Goal: Navigation & Orientation: Go to known website

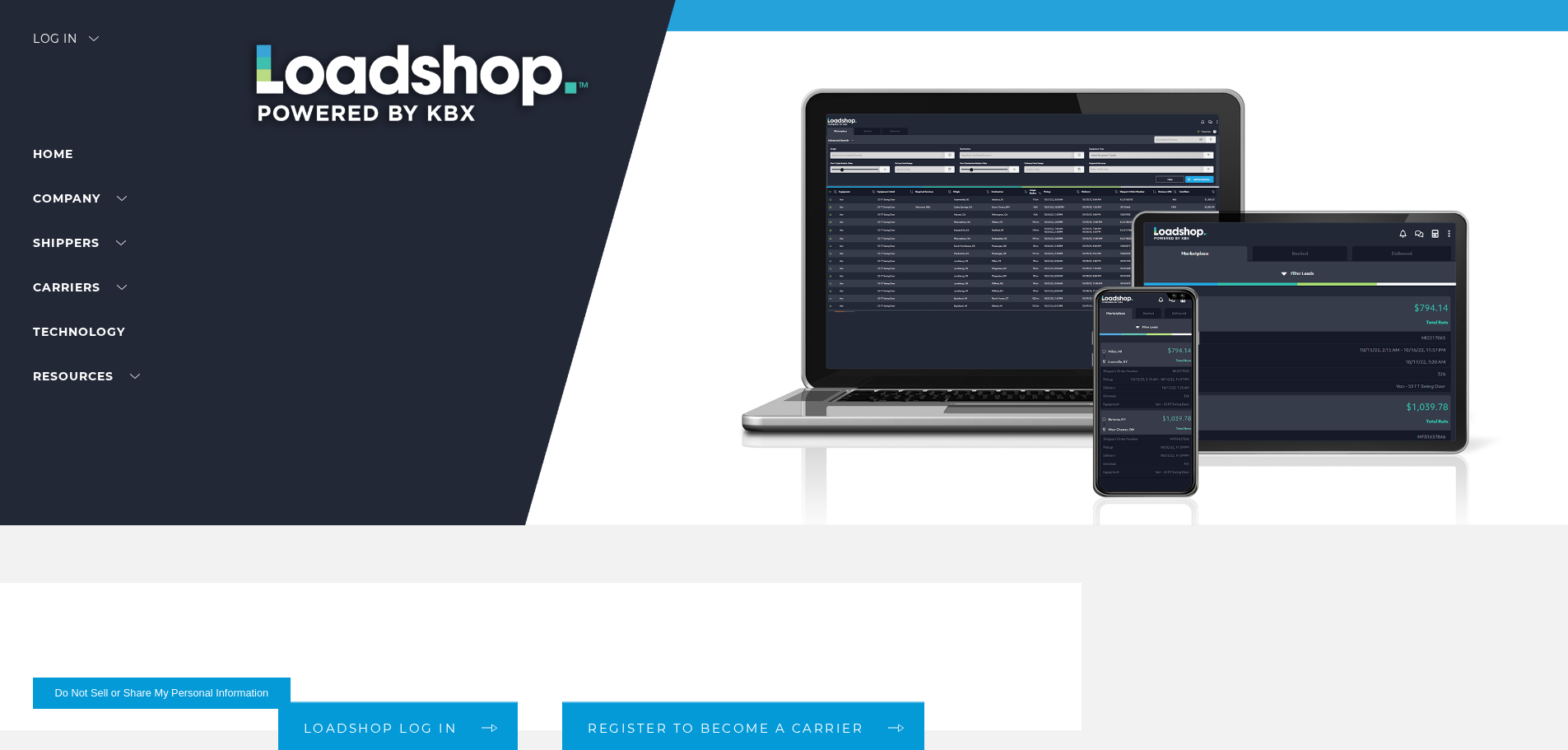
click at [82, 40] on div "Log in" at bounding box center [66, 45] width 66 height 24
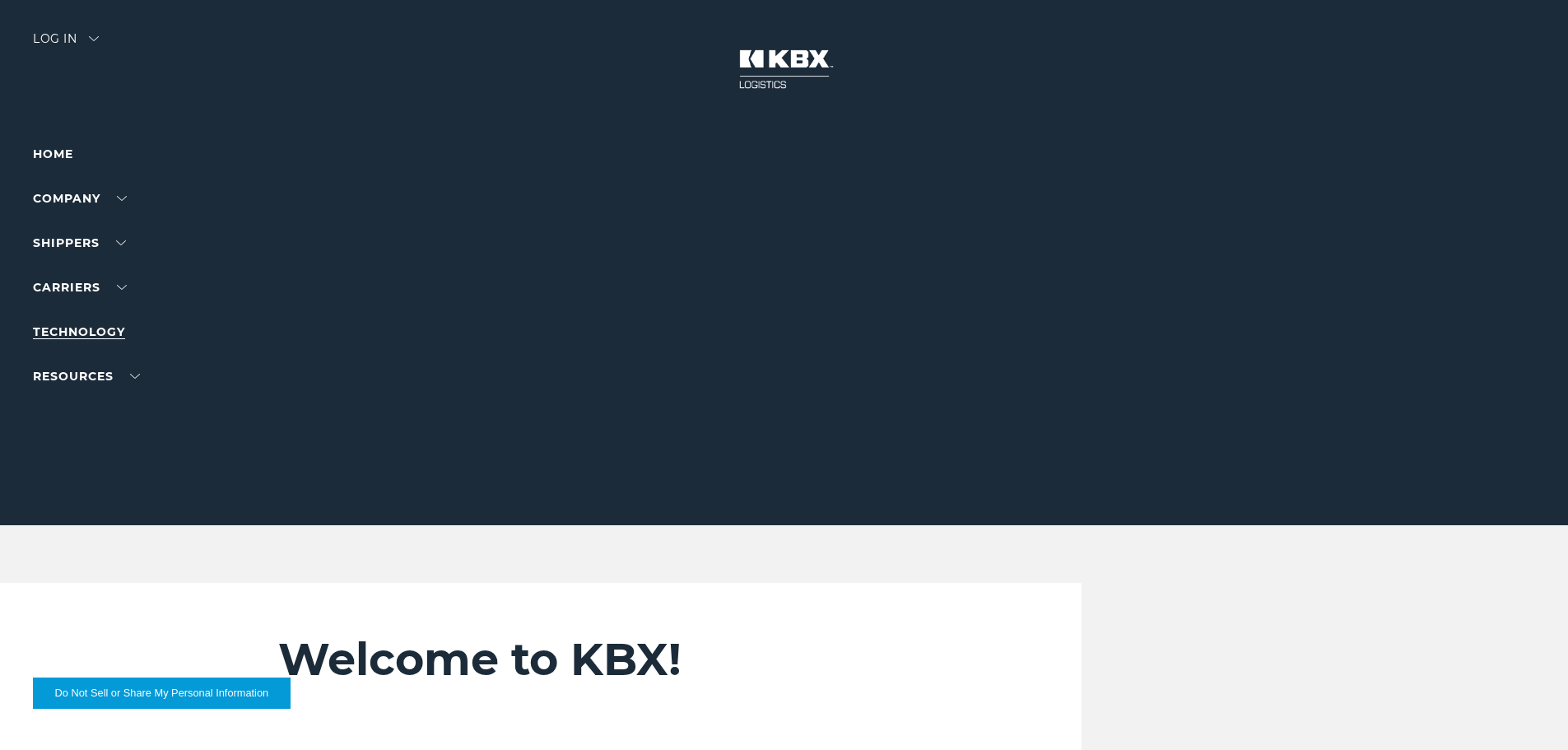
click at [98, 324] on link "Technology" at bounding box center [80, 331] width 93 height 15
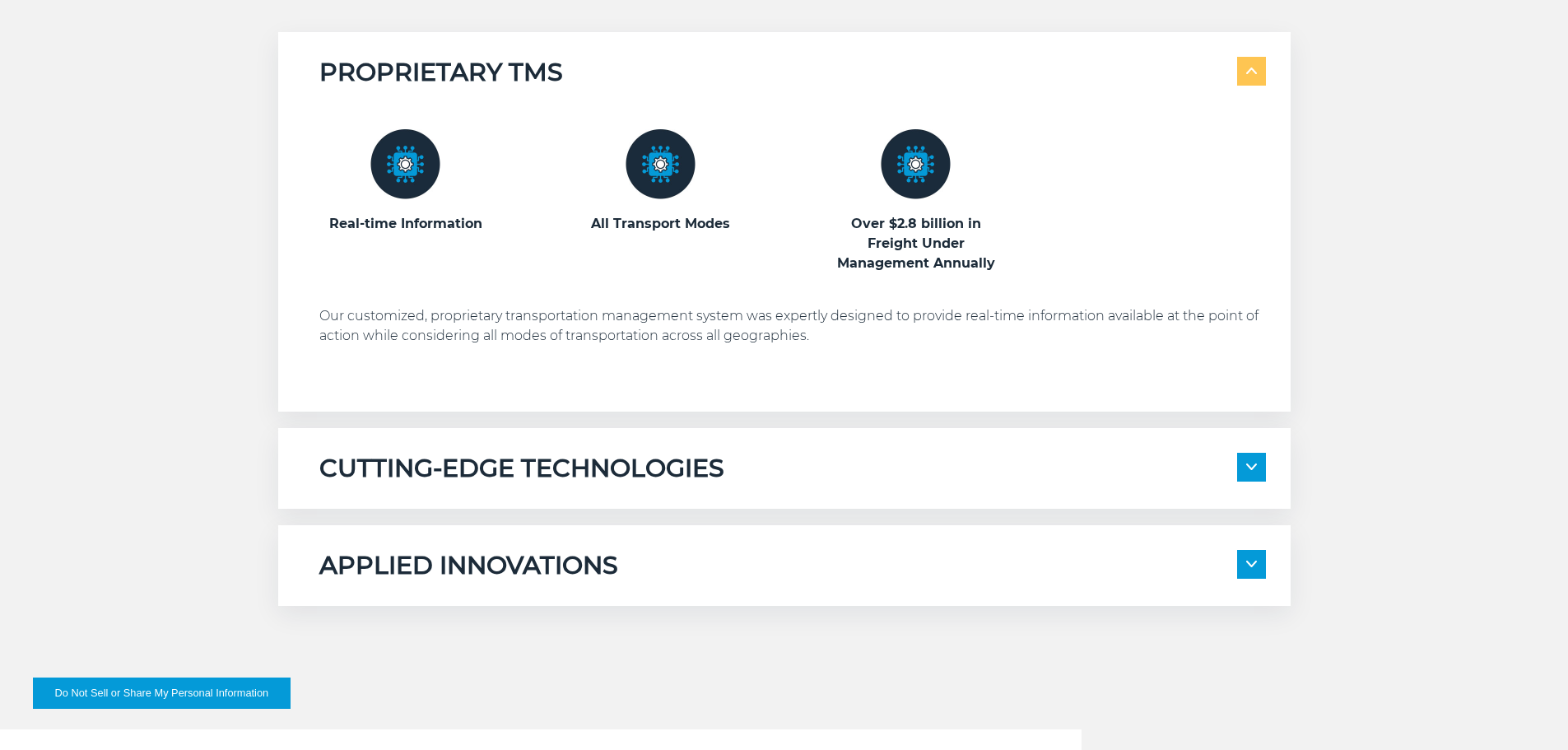
scroll to position [906, 0]
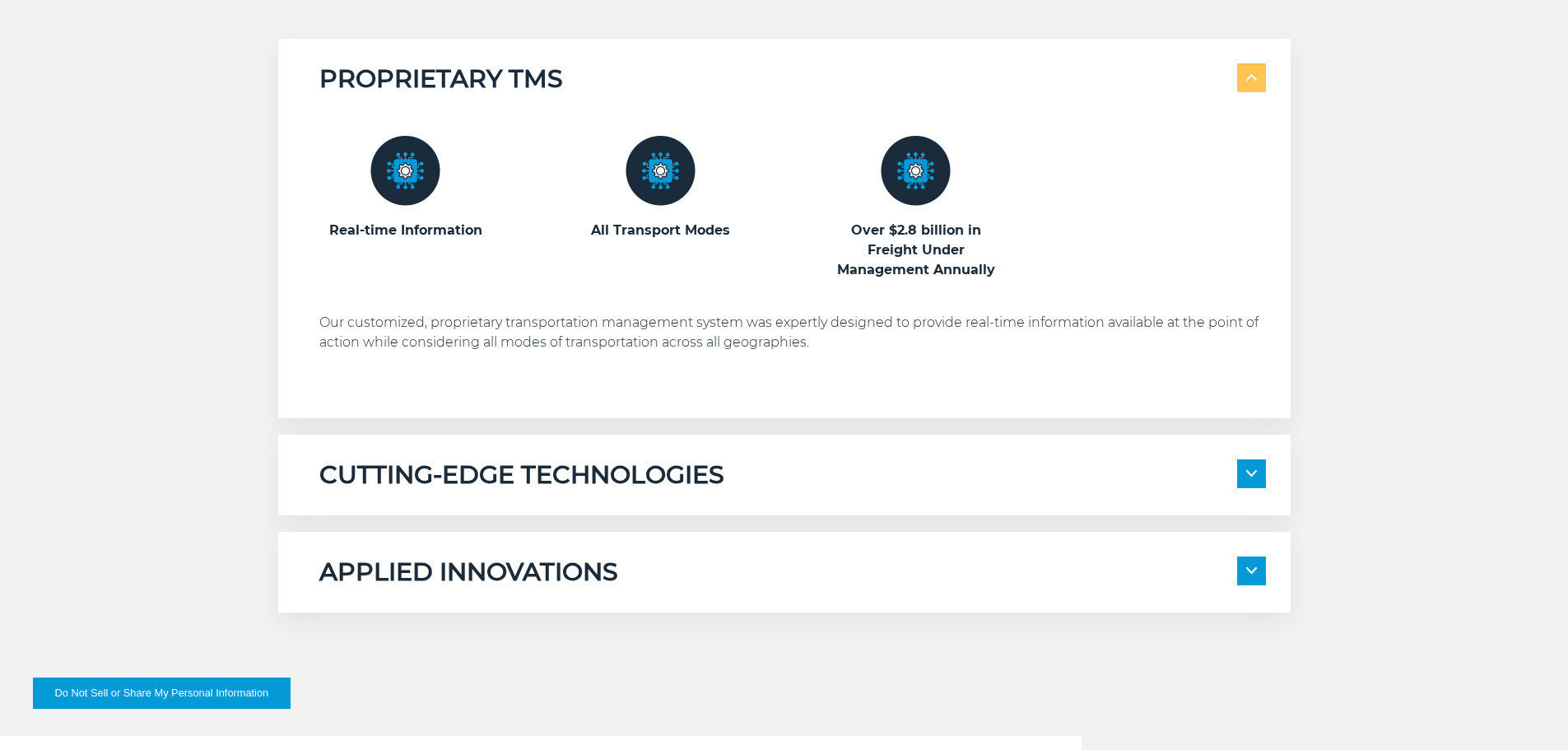
click at [782, 479] on div "CUTTING-EDGE TECHNOLOGIES" at bounding box center [792, 476] width 947 height 31
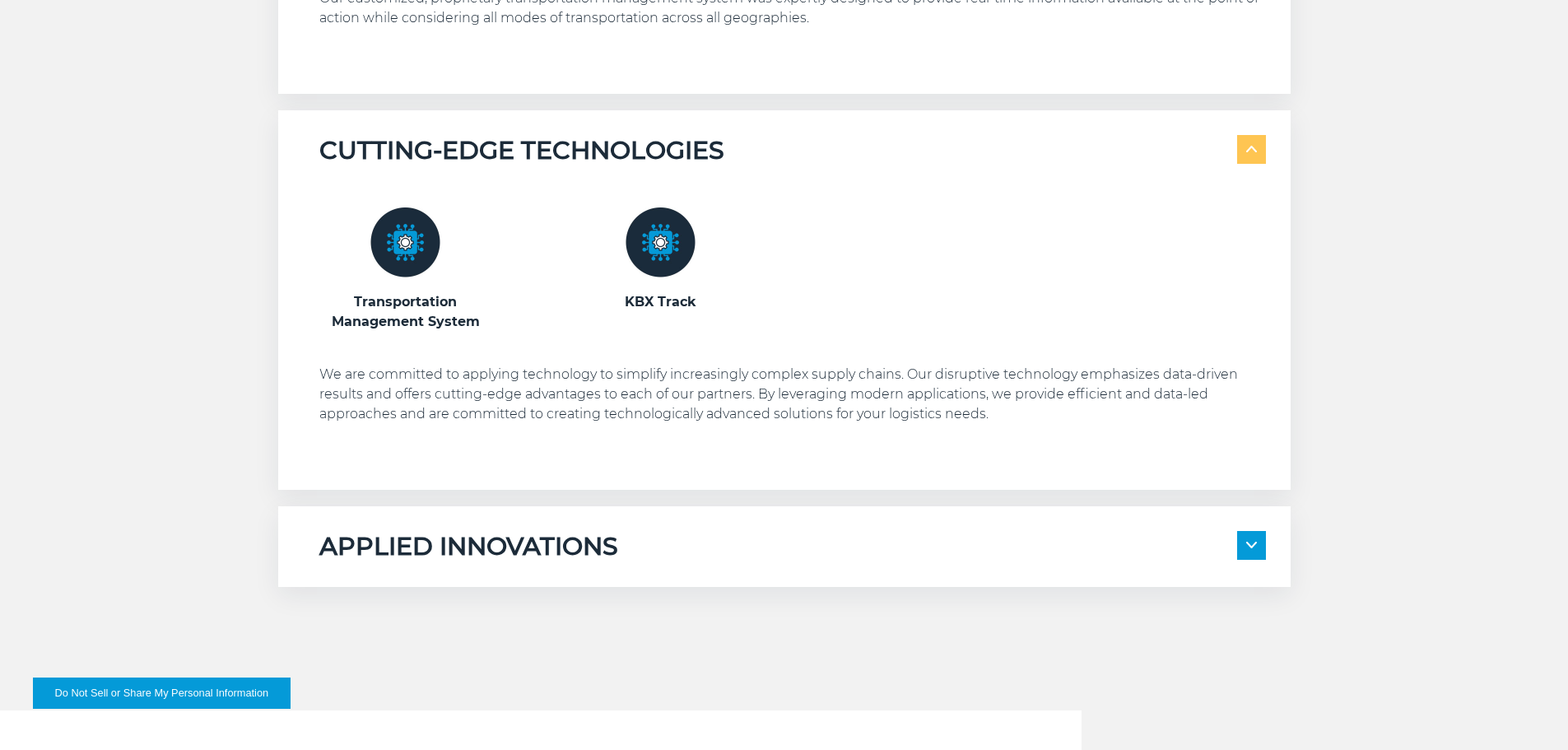
scroll to position [1235, 0]
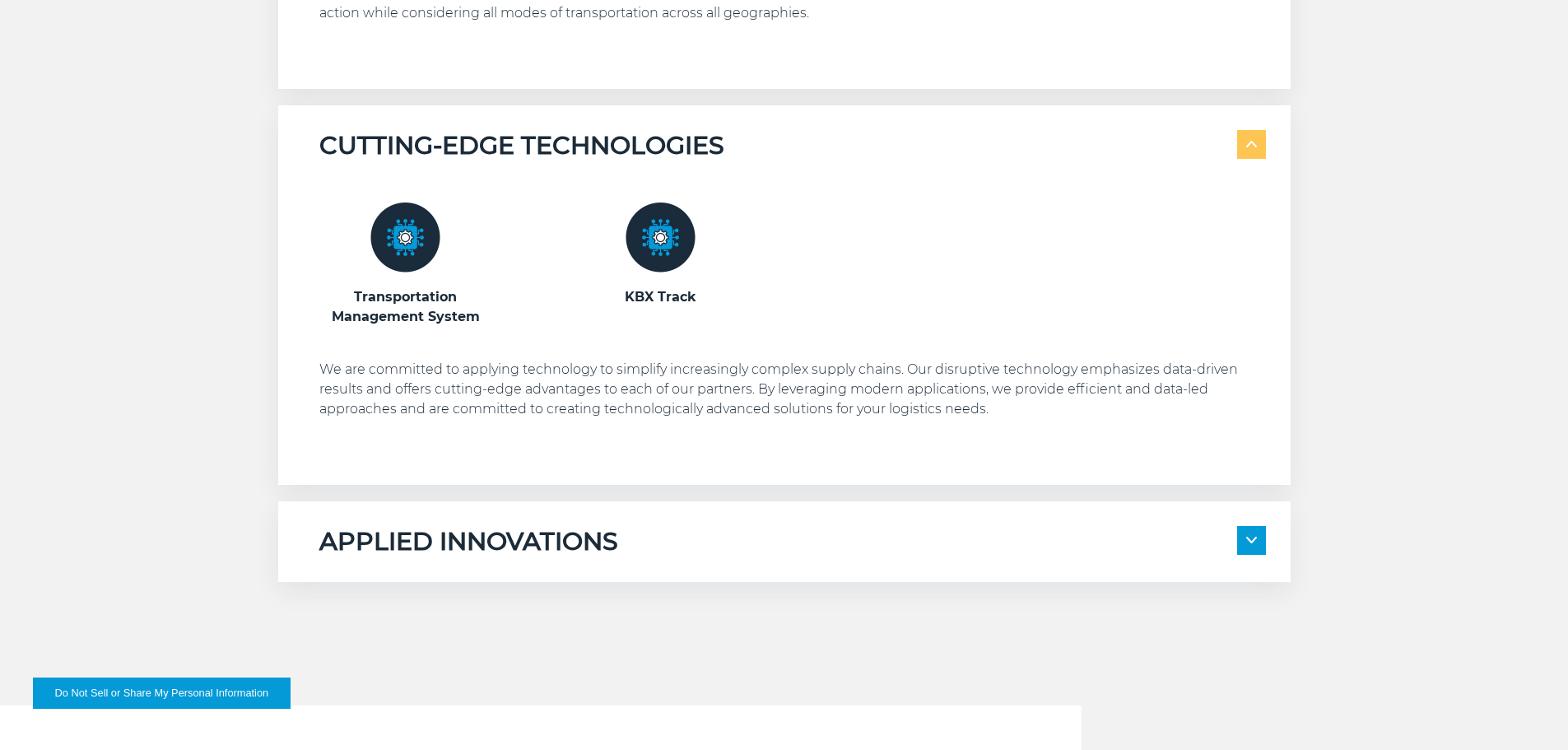
click at [640, 532] on div "APPLIED INNOVATIONS" at bounding box center [792, 542] width 947 height 31
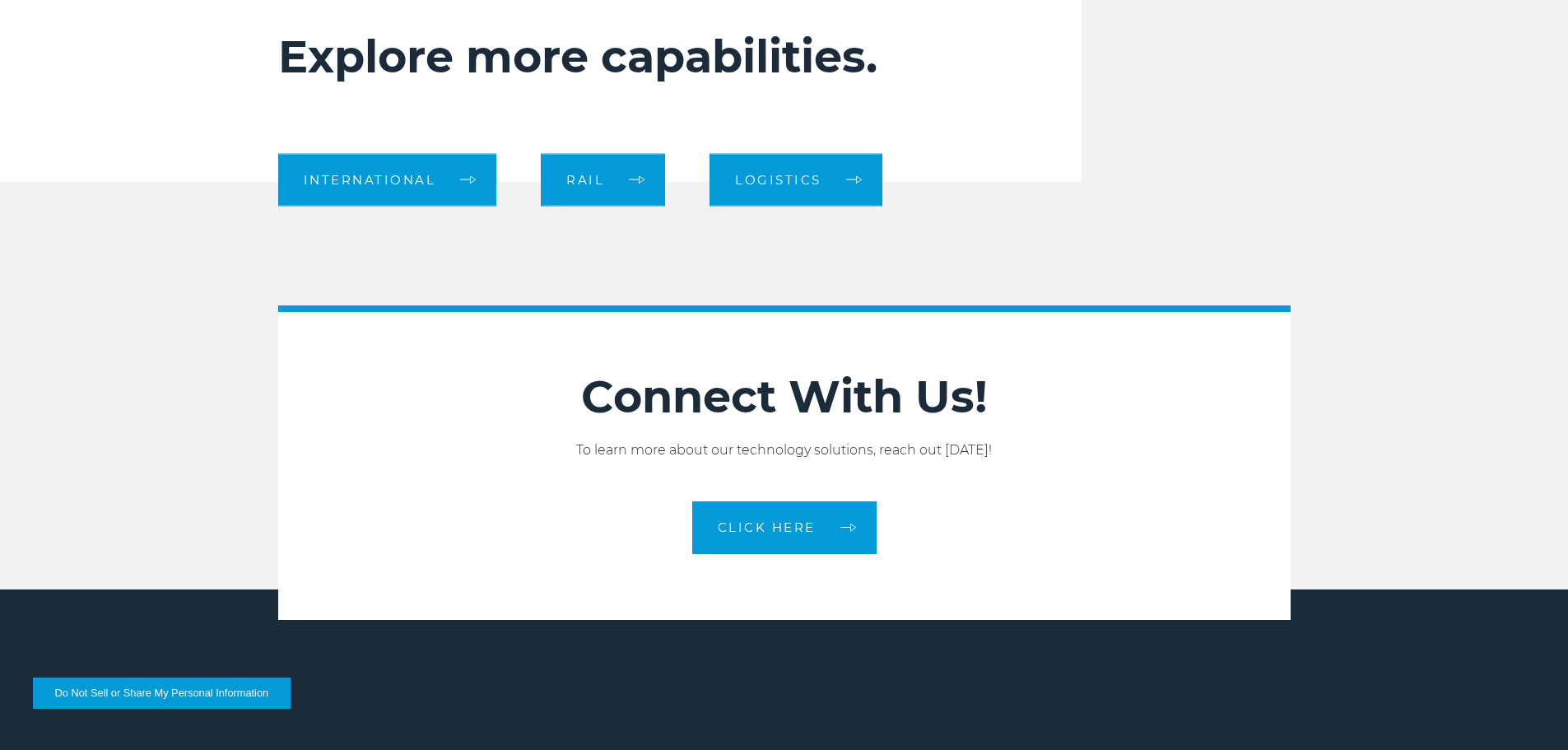
scroll to position [2306, 0]
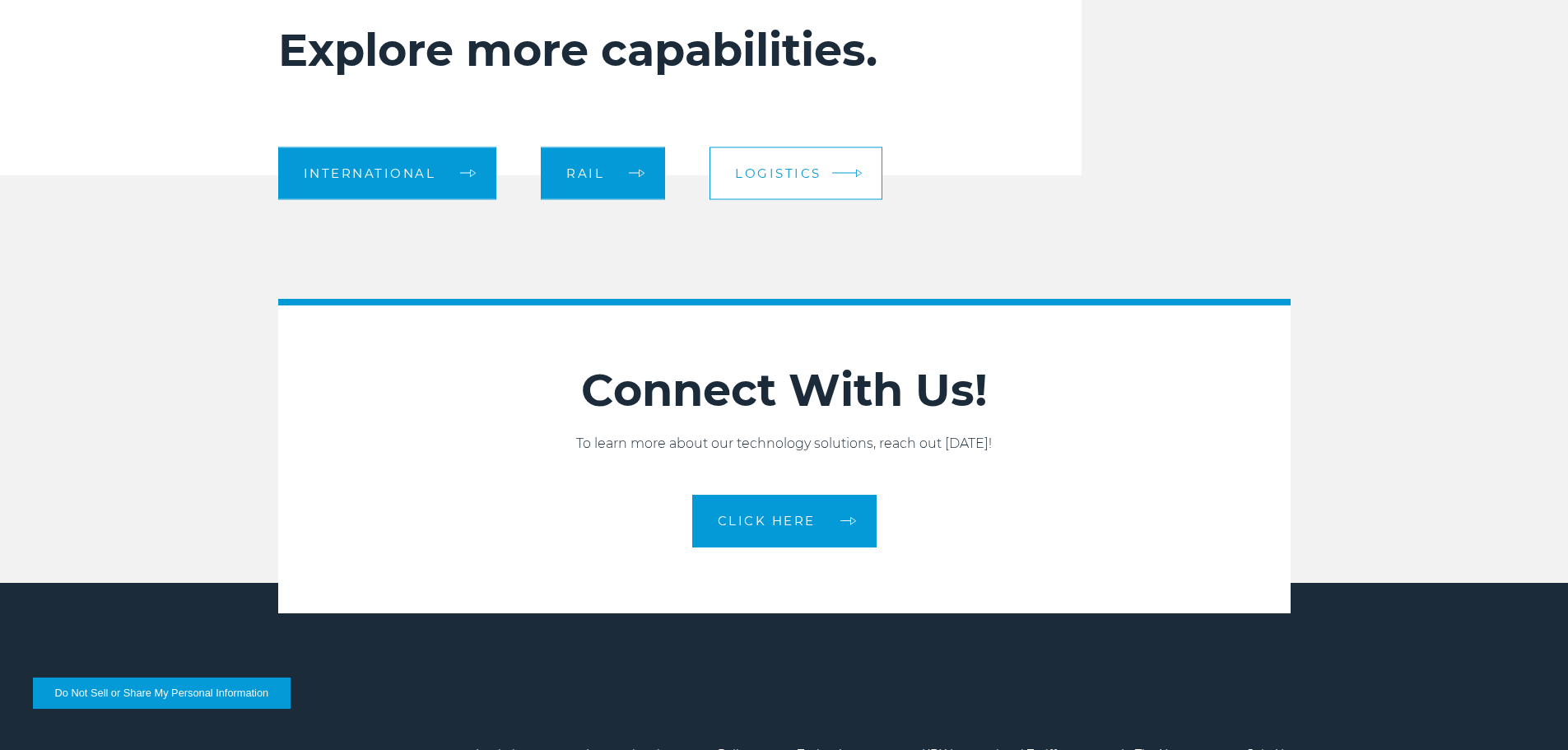
click at [836, 182] on link "Logistics" at bounding box center [796, 173] width 173 height 52
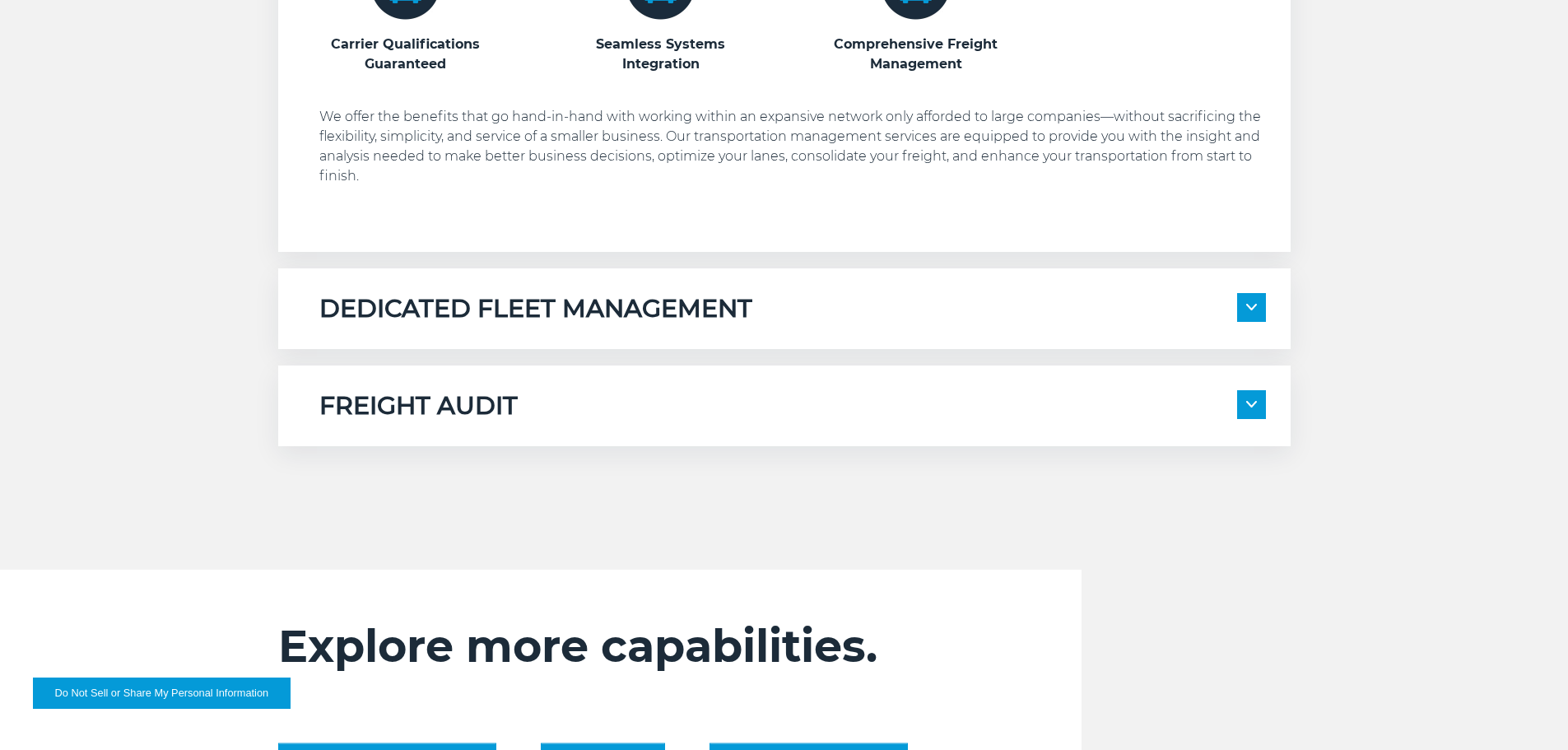
scroll to position [1153, 0]
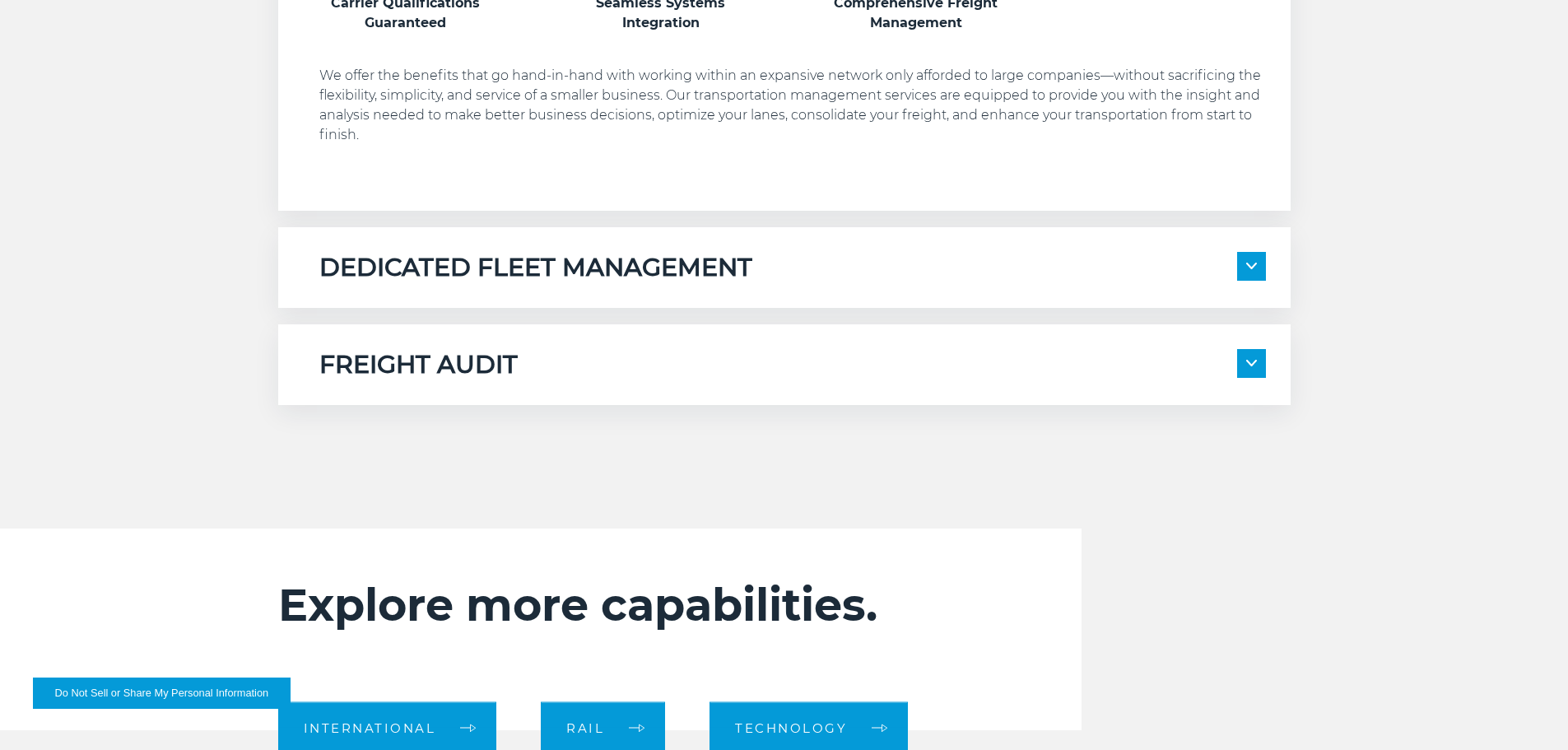
click at [1242, 266] on span at bounding box center [1252, 266] width 29 height 29
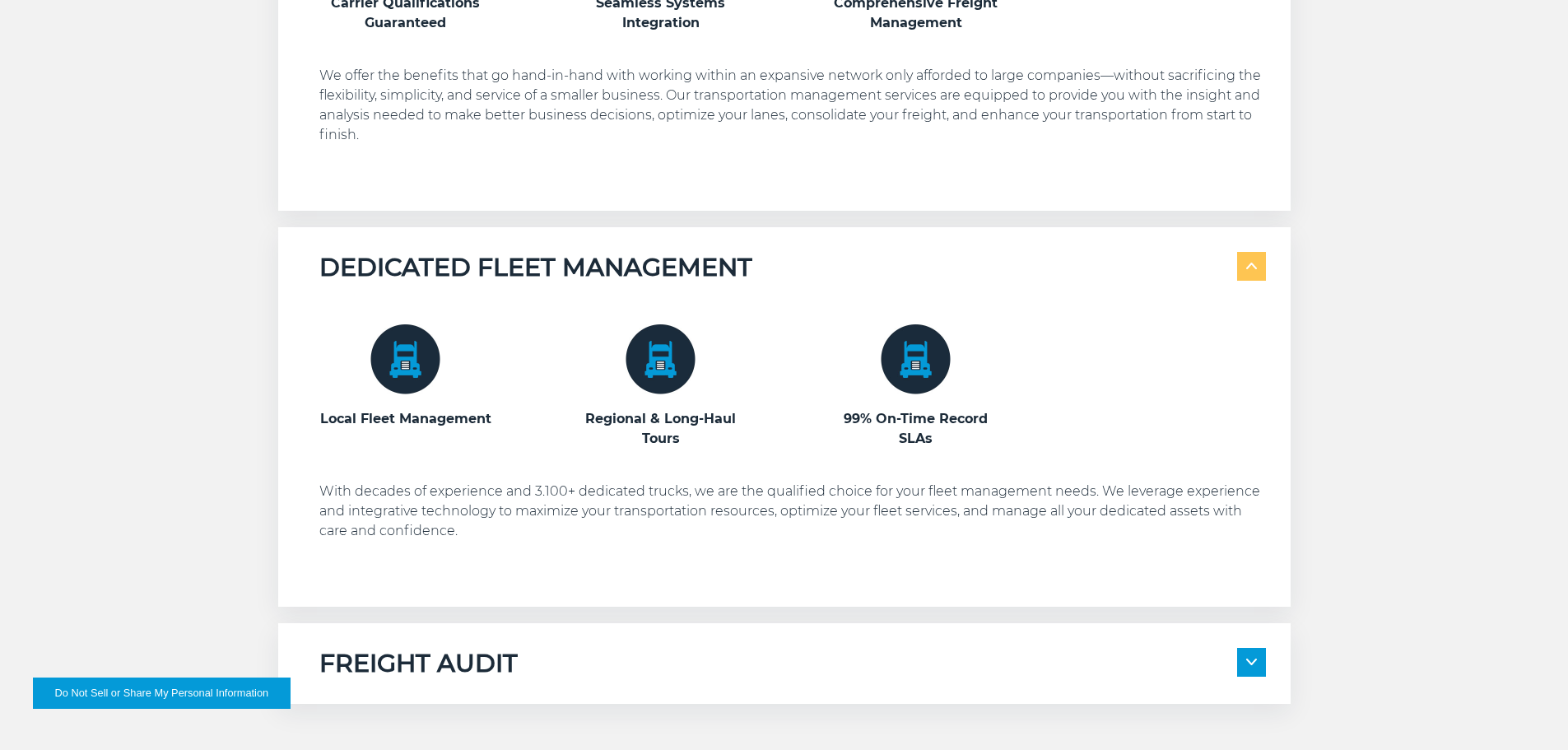
click at [1259, 650] on span at bounding box center [1252, 662] width 29 height 29
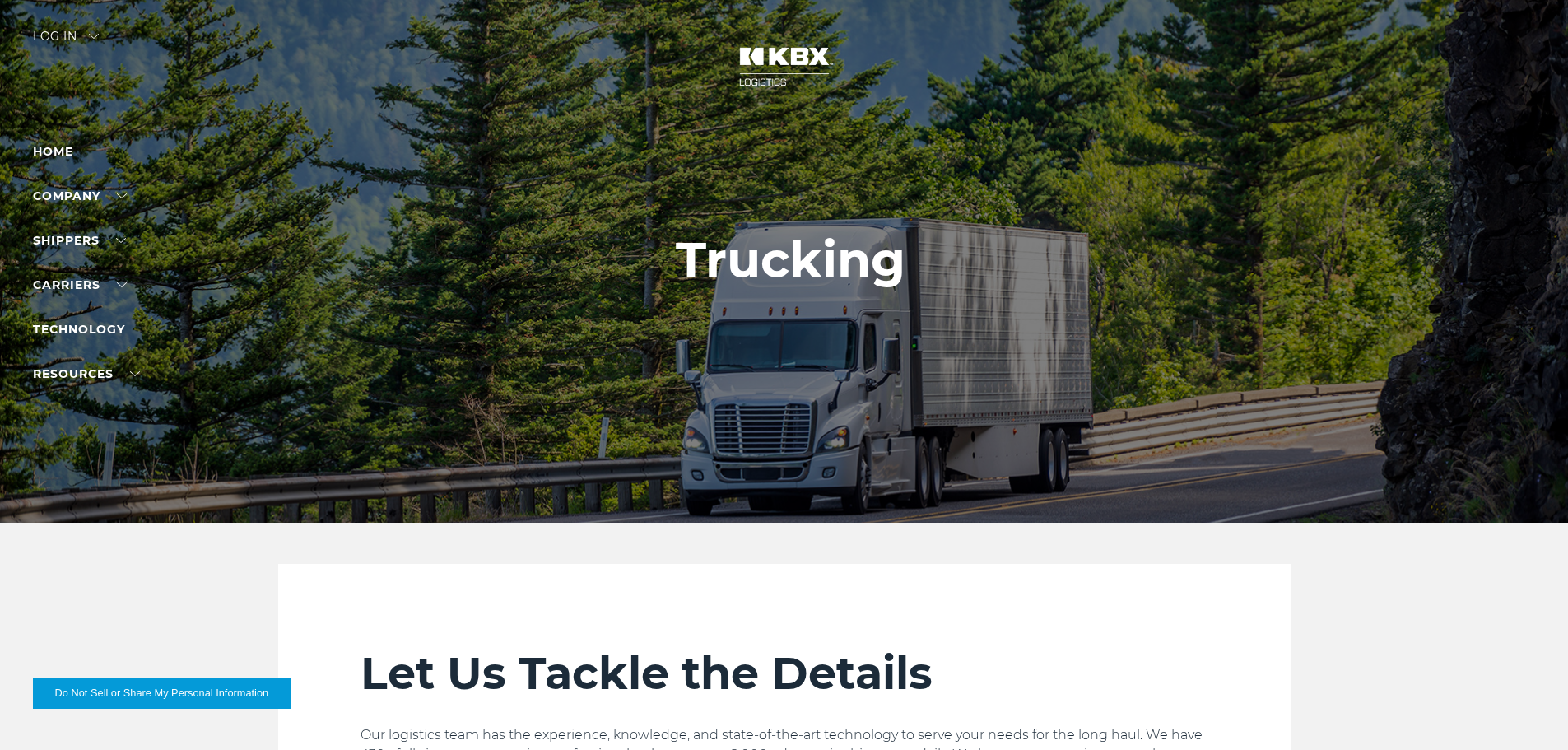
scroll to position [0, 0]
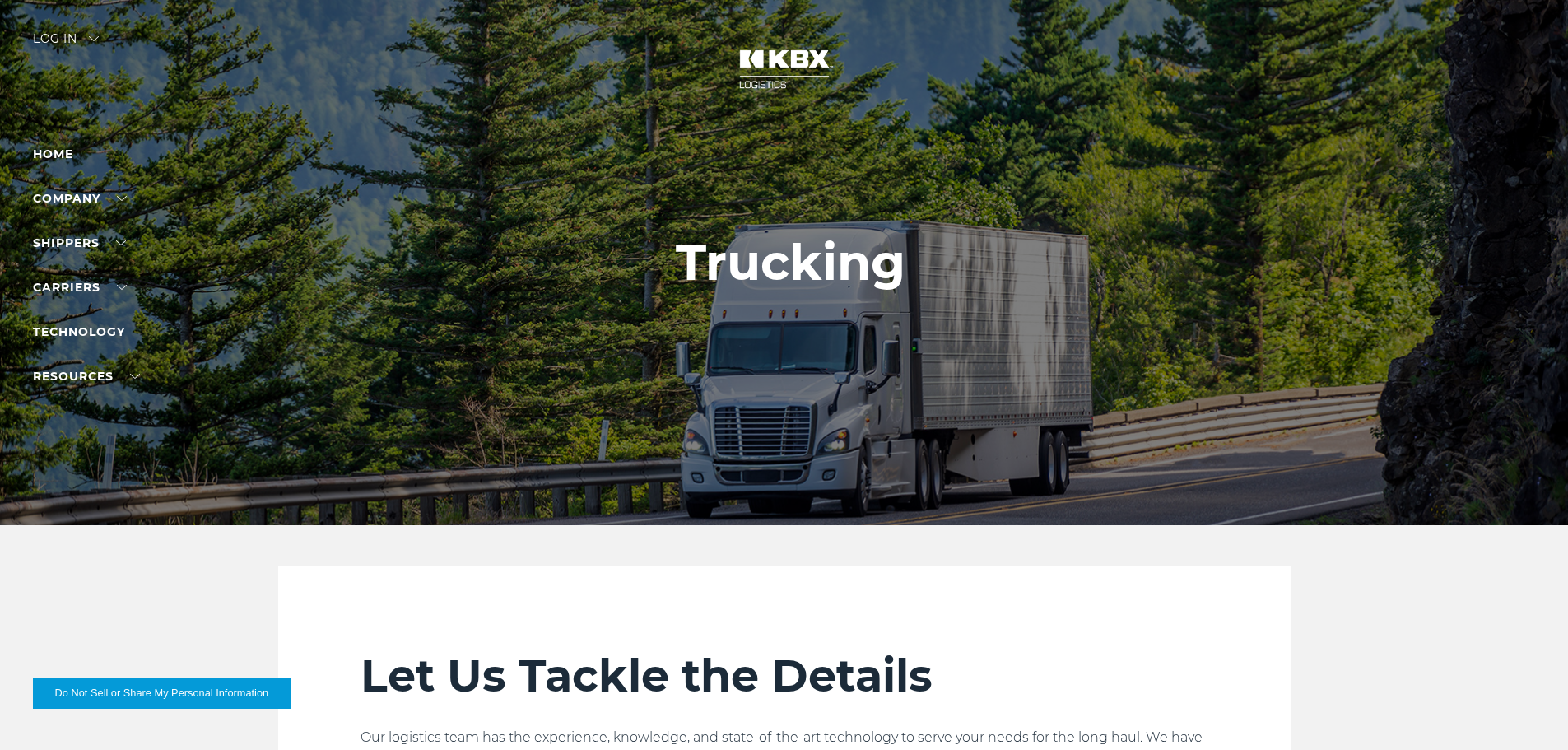
click at [83, 43] on div "Log in" at bounding box center [66, 45] width 66 height 24
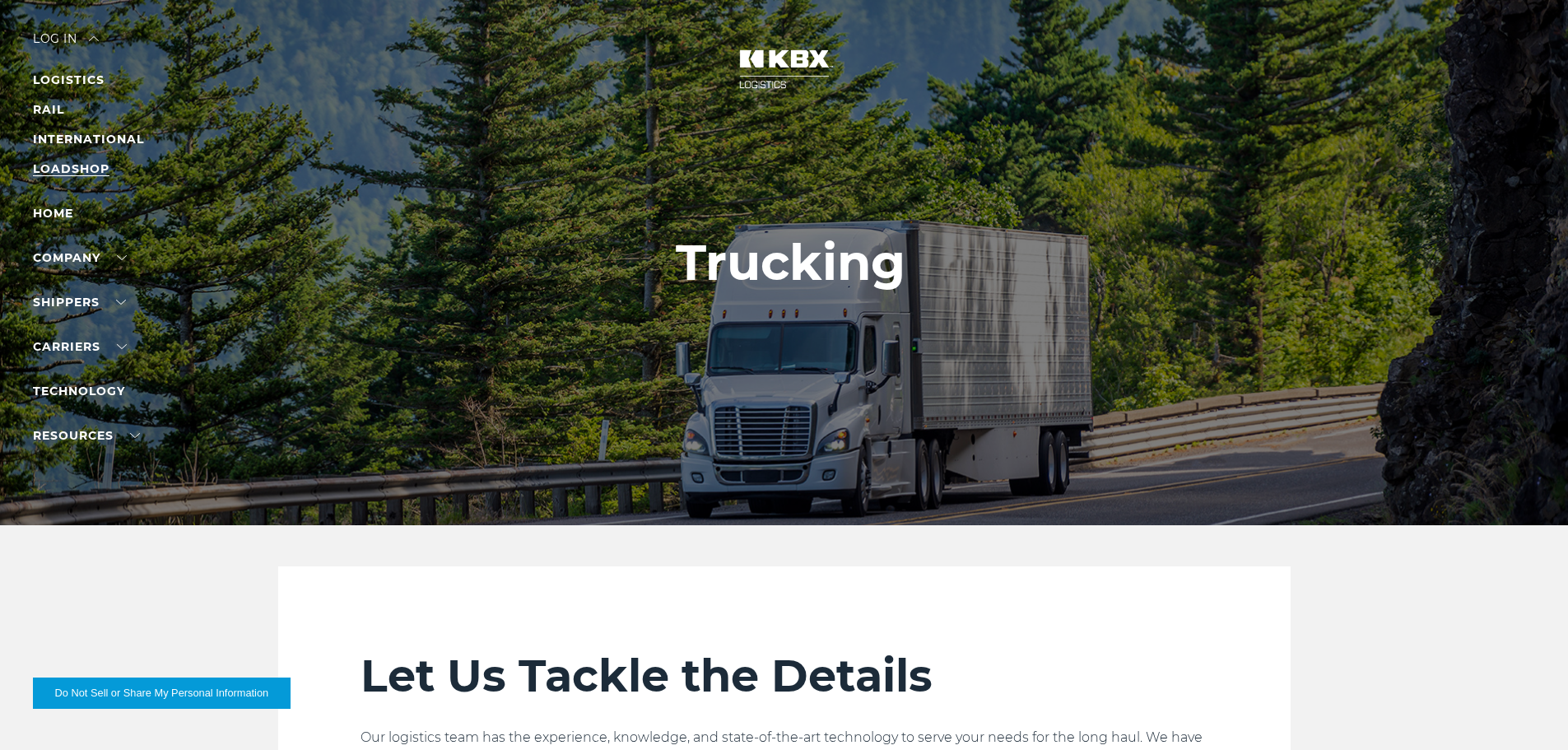
click at [95, 169] on link "LOADSHOP" at bounding box center [72, 169] width 77 height 15
